Goal: Information Seeking & Learning: Learn about a topic

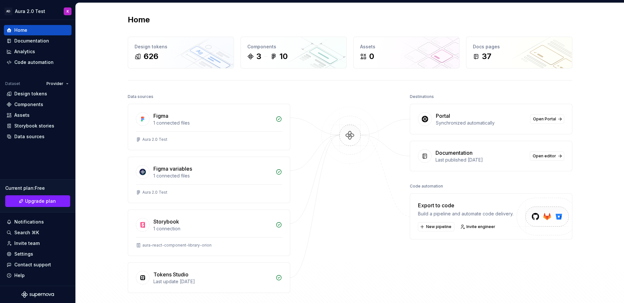
click at [357, 233] on div at bounding box center [349, 192] width 65 height 201
drag, startPoint x: 26, startPoint y: 35, endPoint x: 29, endPoint y: 38, distance: 3.5
click at [26, 35] on div "Home Documentation Analytics Code automation" at bounding box center [38, 46] width 68 height 43
click at [32, 42] on div "Documentation" at bounding box center [31, 41] width 35 height 6
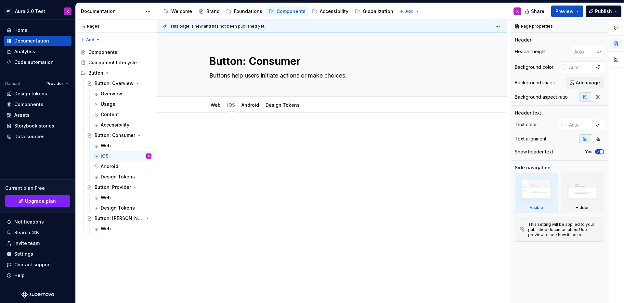
type textarea "*"
